Goal: Information Seeking & Learning: Learn about a topic

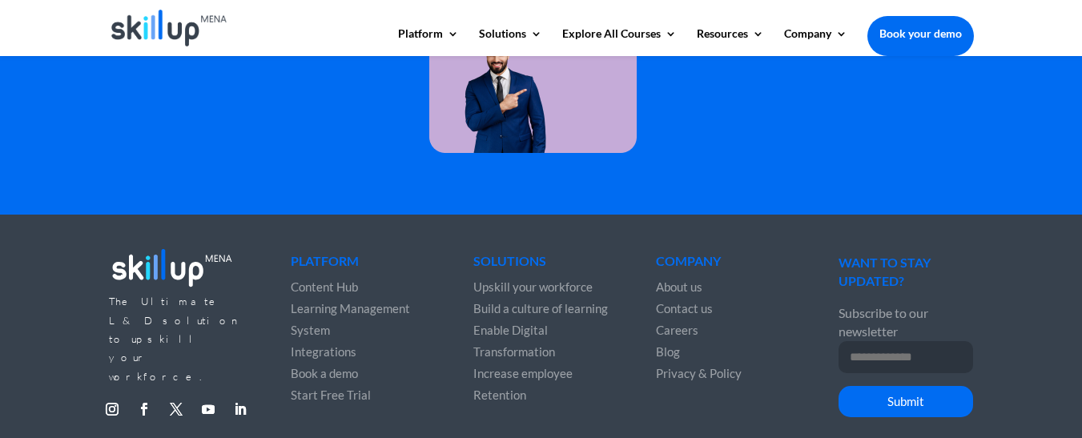
scroll to position [4619, 0]
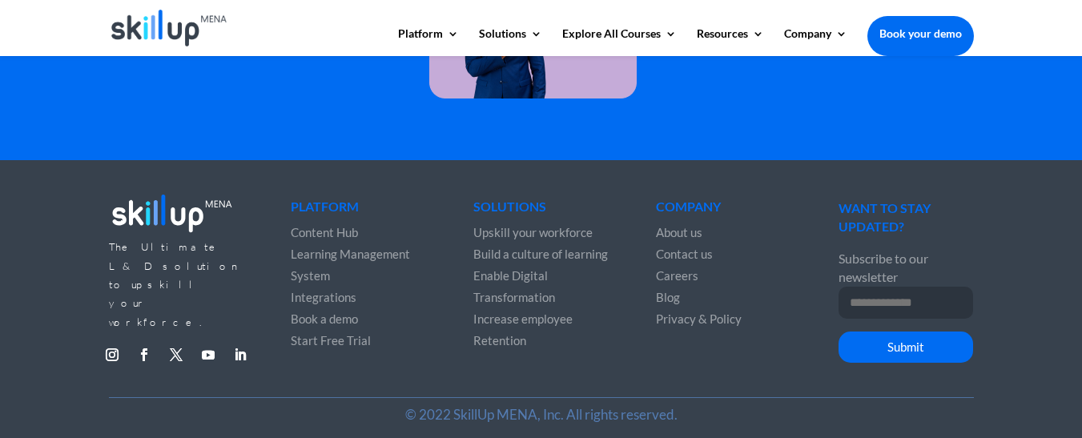
click at [672, 225] on span "About us" at bounding box center [679, 232] width 46 height 14
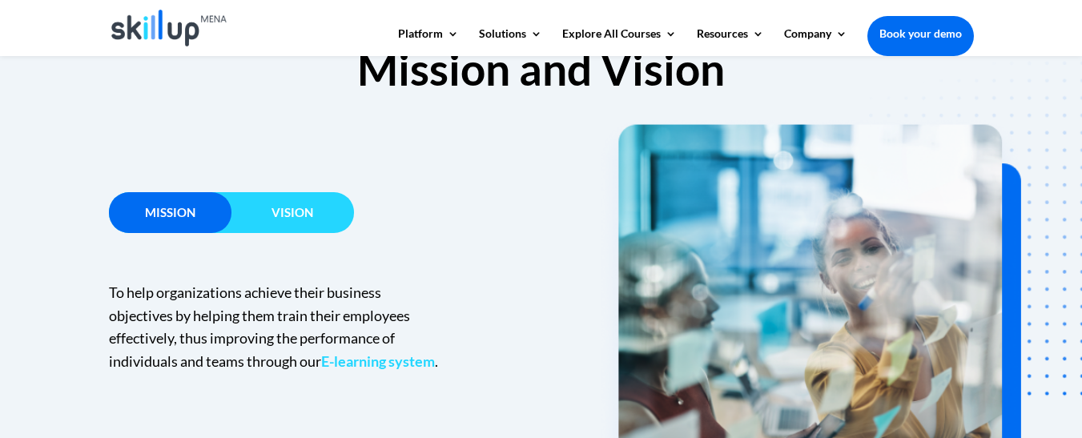
scroll to position [1121, 0]
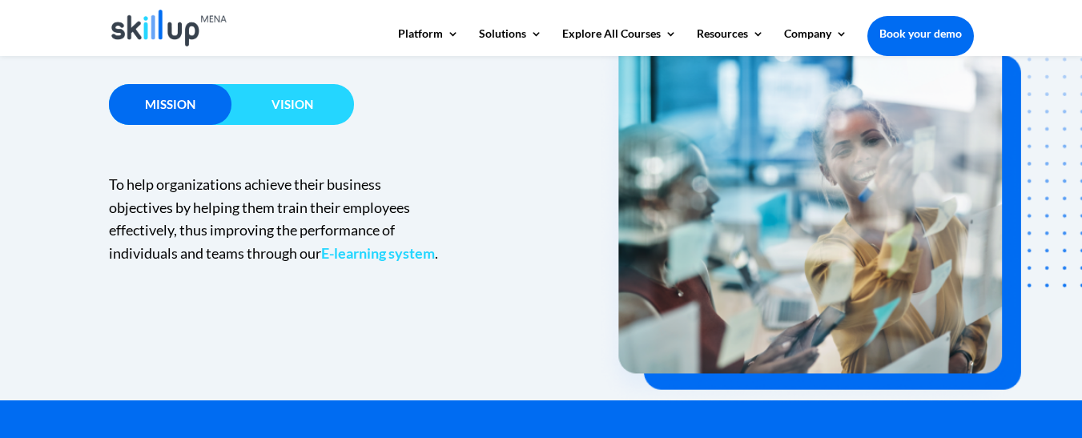
click at [283, 107] on span "Vision" at bounding box center [292, 104] width 42 height 14
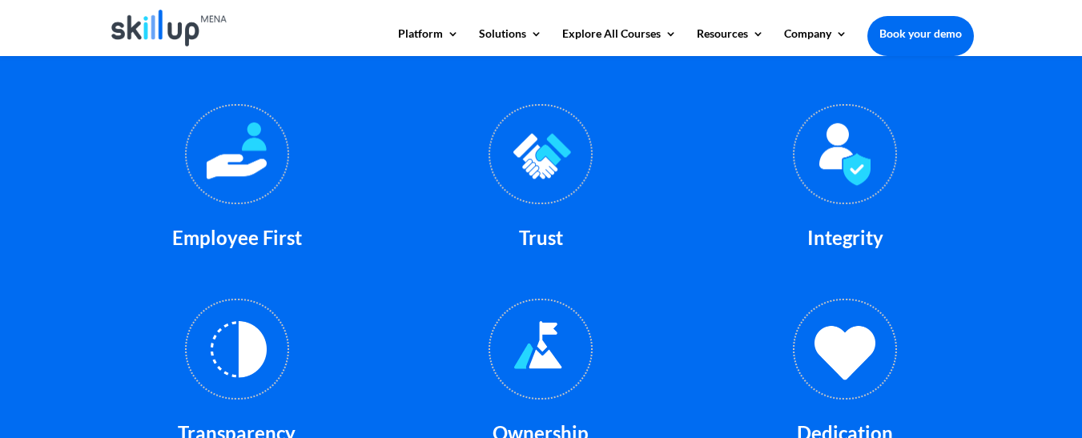
scroll to position [1682, 0]
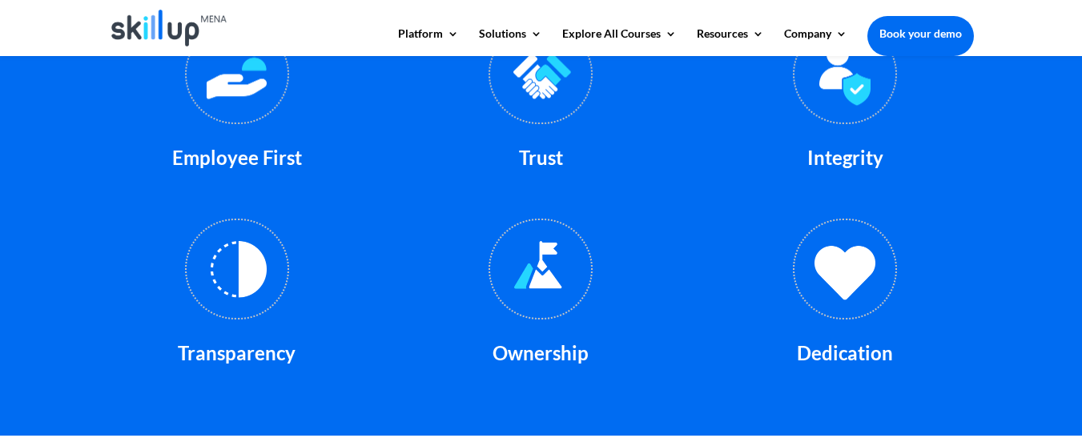
click at [230, 90] on img at bounding box center [237, 74] width 104 height 101
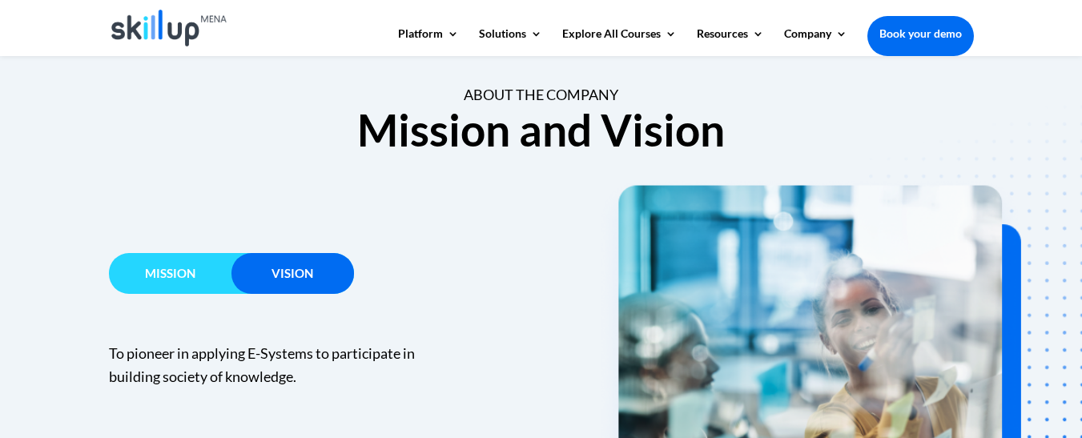
scroll to position [908, 0]
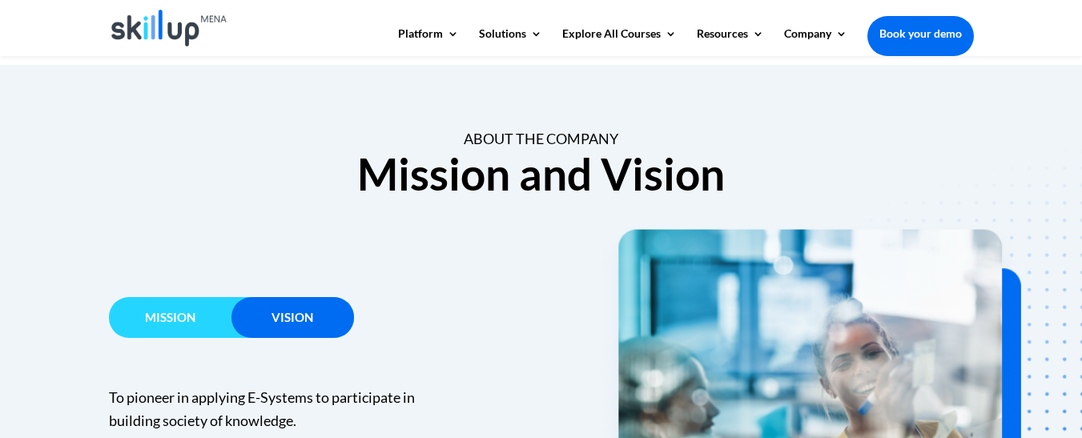
click at [163, 313] on span "Mission" at bounding box center [170, 317] width 50 height 14
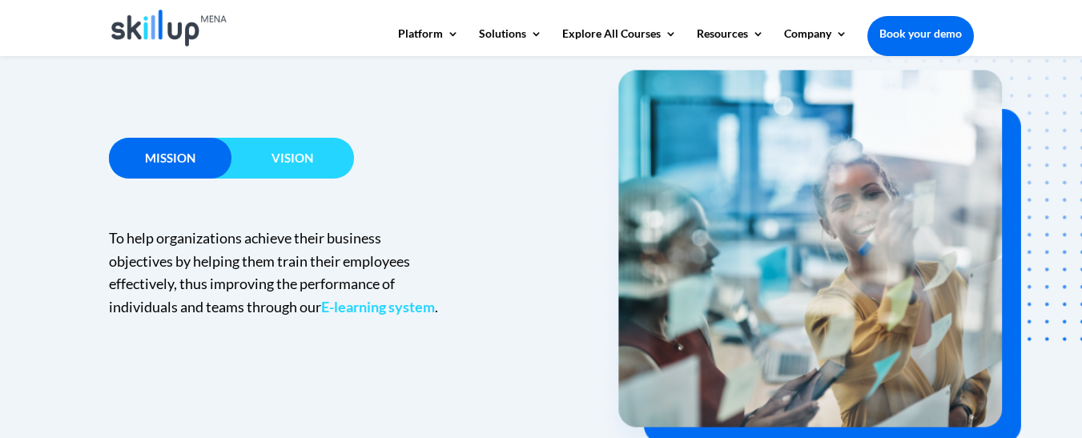
scroll to position [1068, 0]
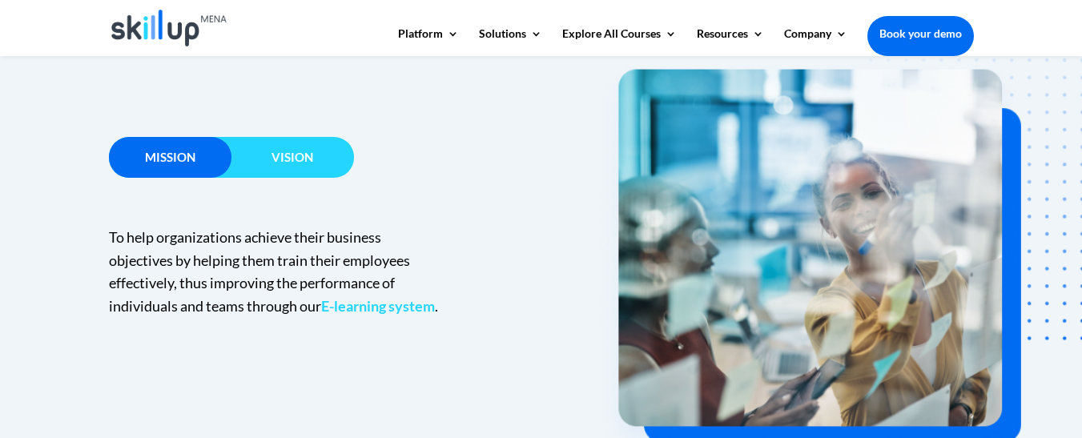
click at [291, 155] on span "Vision" at bounding box center [292, 157] width 42 height 14
